Goal: Information Seeking & Learning: Check status

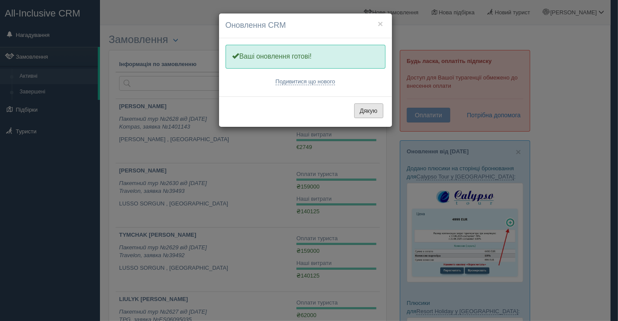
click at [370, 110] on button "Дякую" at bounding box center [368, 110] width 29 height 15
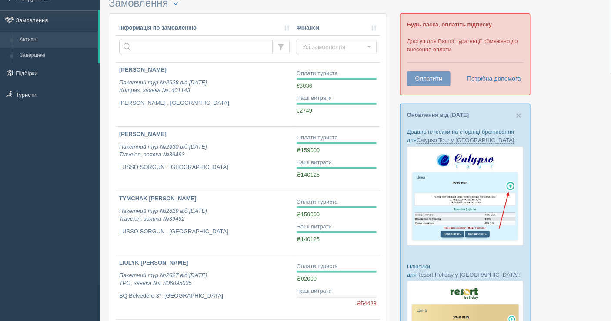
scroll to position [48, 0]
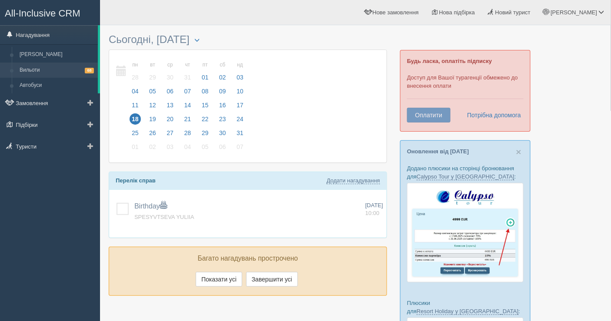
click at [47, 64] on link "Вильоти 68" at bounding box center [57, 71] width 82 height 16
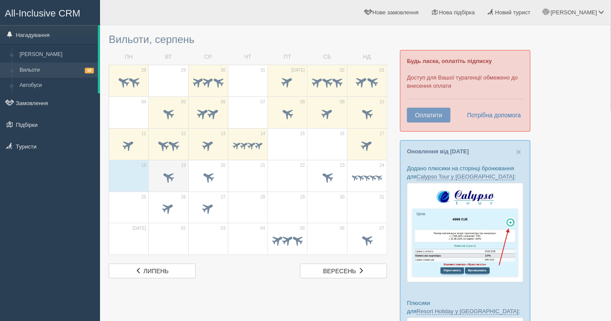
click at [172, 180] on span at bounding box center [168, 177] width 14 height 14
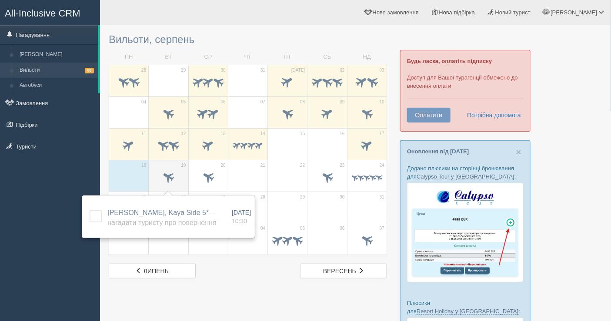
click at [174, 180] on span at bounding box center [168, 177] width 14 height 14
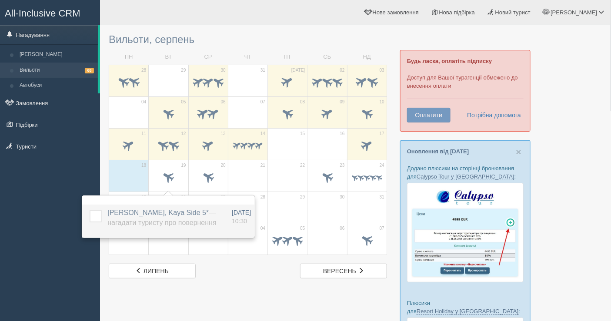
click at [176, 215] on span "KOSTANYAN VANIK, Kaya Side 5* — Нагадати туристу про повернення" at bounding box center [161, 217] width 109 height 17
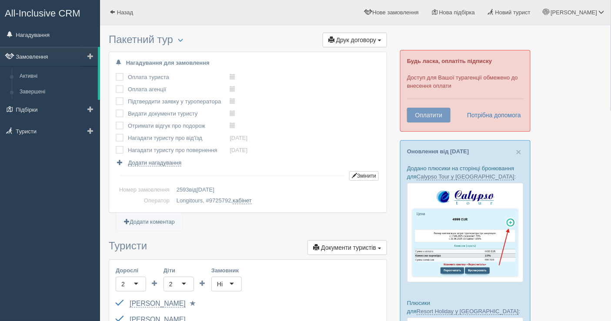
click at [61, 53] on link "Замовлення" at bounding box center [49, 56] width 98 height 19
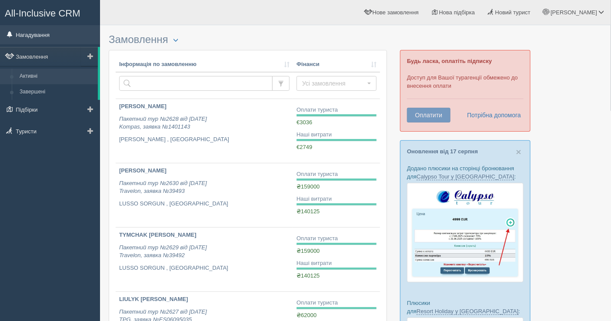
click at [54, 30] on link "Нагадування" at bounding box center [50, 34] width 100 height 19
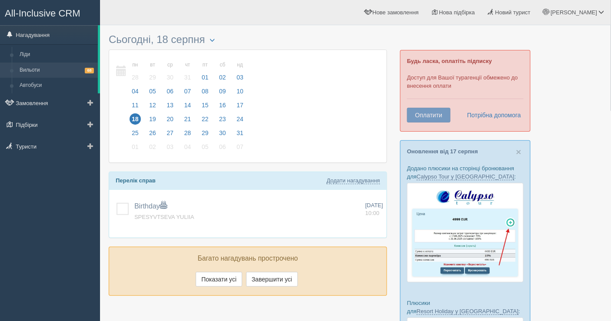
click at [40, 67] on link "Вильоти 68" at bounding box center [57, 71] width 82 height 16
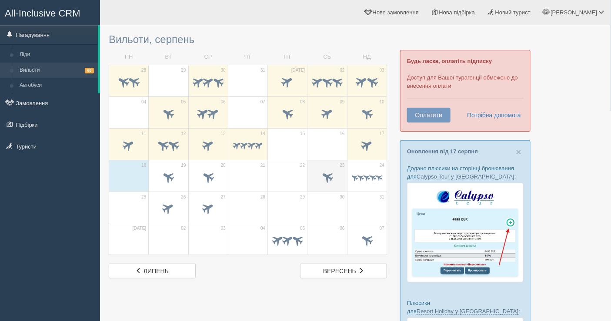
click at [326, 183] on span at bounding box center [327, 177] width 30 height 15
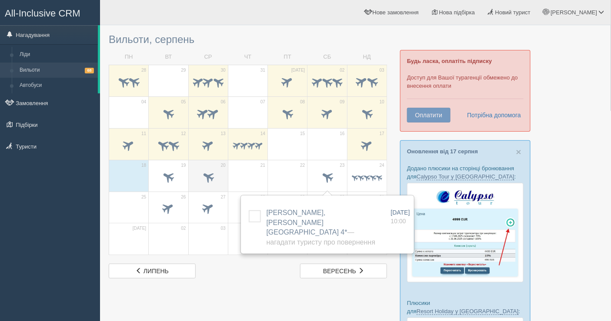
click at [200, 180] on span at bounding box center [208, 177] width 30 height 15
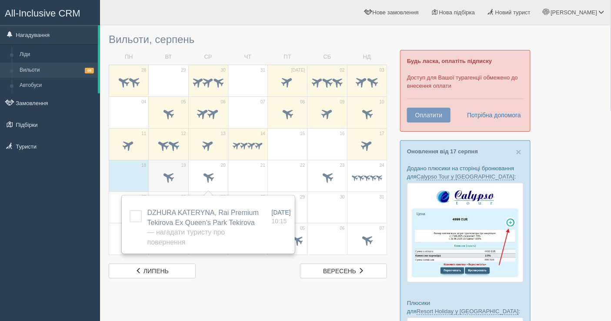
click at [162, 179] on span at bounding box center [168, 177] width 30 height 15
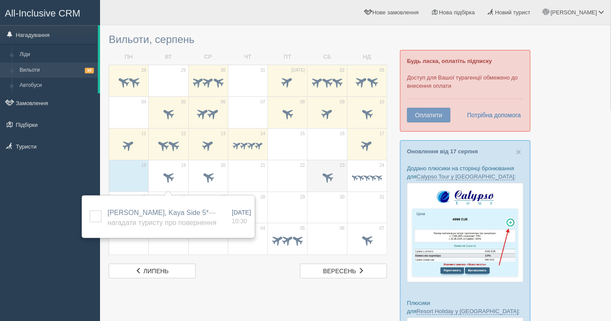
click at [323, 173] on span at bounding box center [327, 177] width 14 height 14
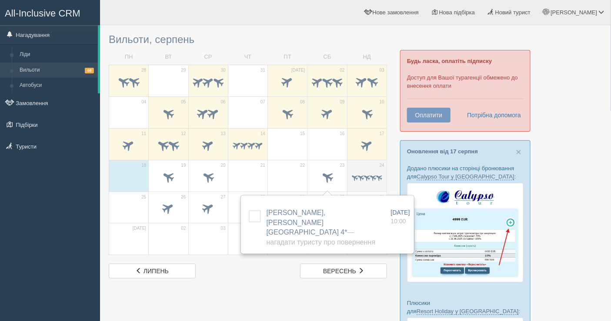
click at [367, 175] on span at bounding box center [366, 177] width 8 height 8
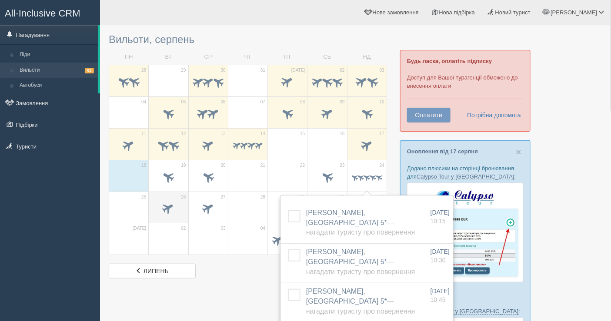
click at [174, 202] on span at bounding box center [168, 208] width 14 height 14
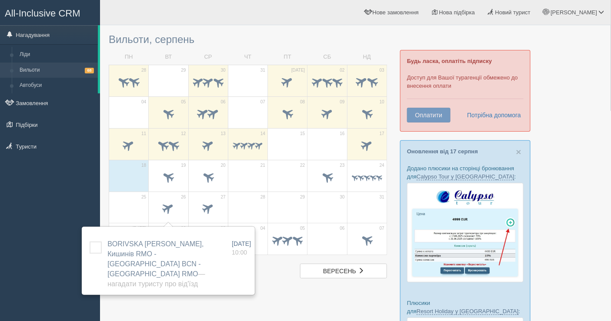
click at [298, 166] on td "22" at bounding box center [288, 176] width 40 height 32
